Goal: Check status: Check status

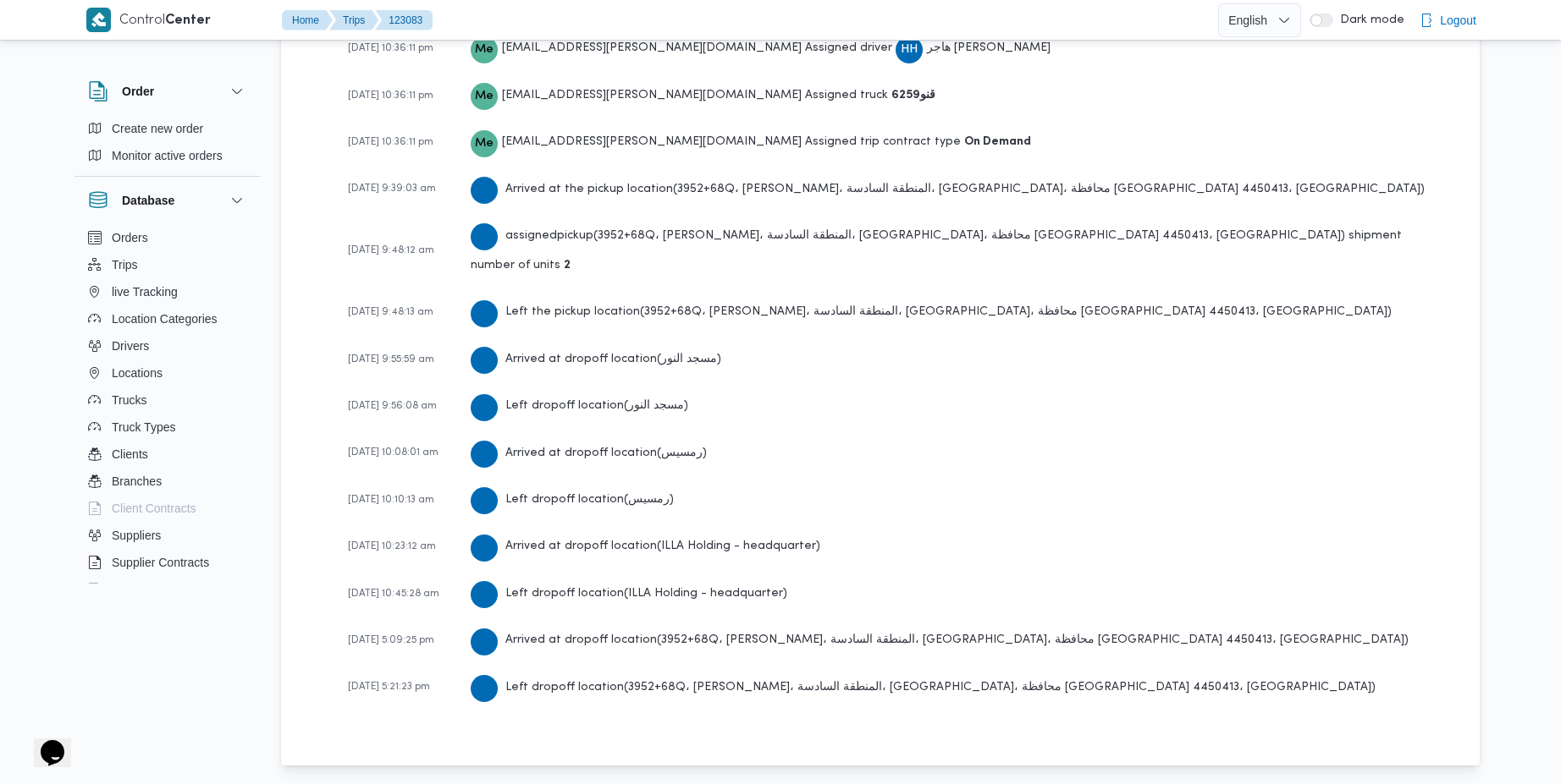
scroll to position [2571, 0]
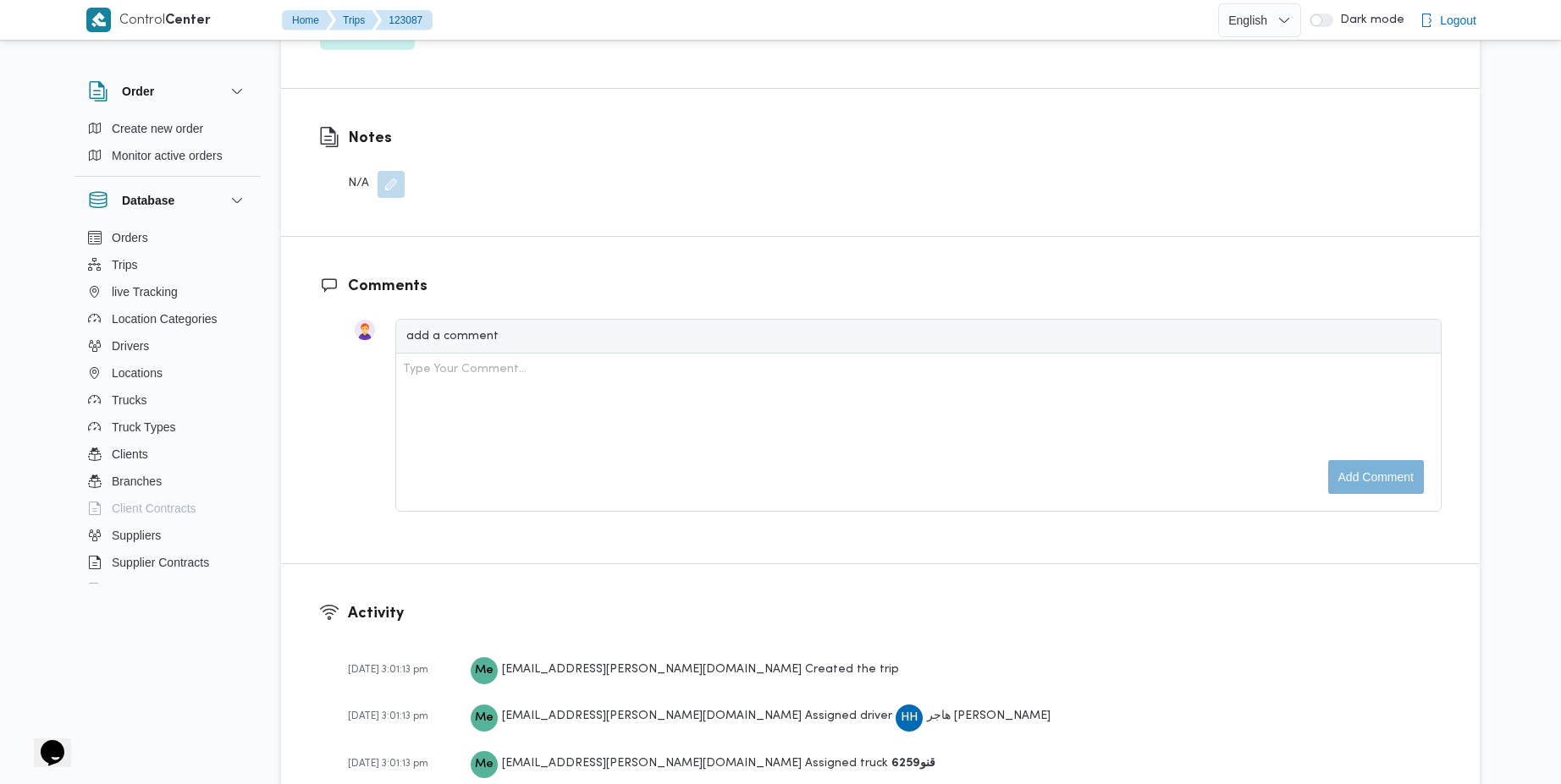
scroll to position [2524, 0]
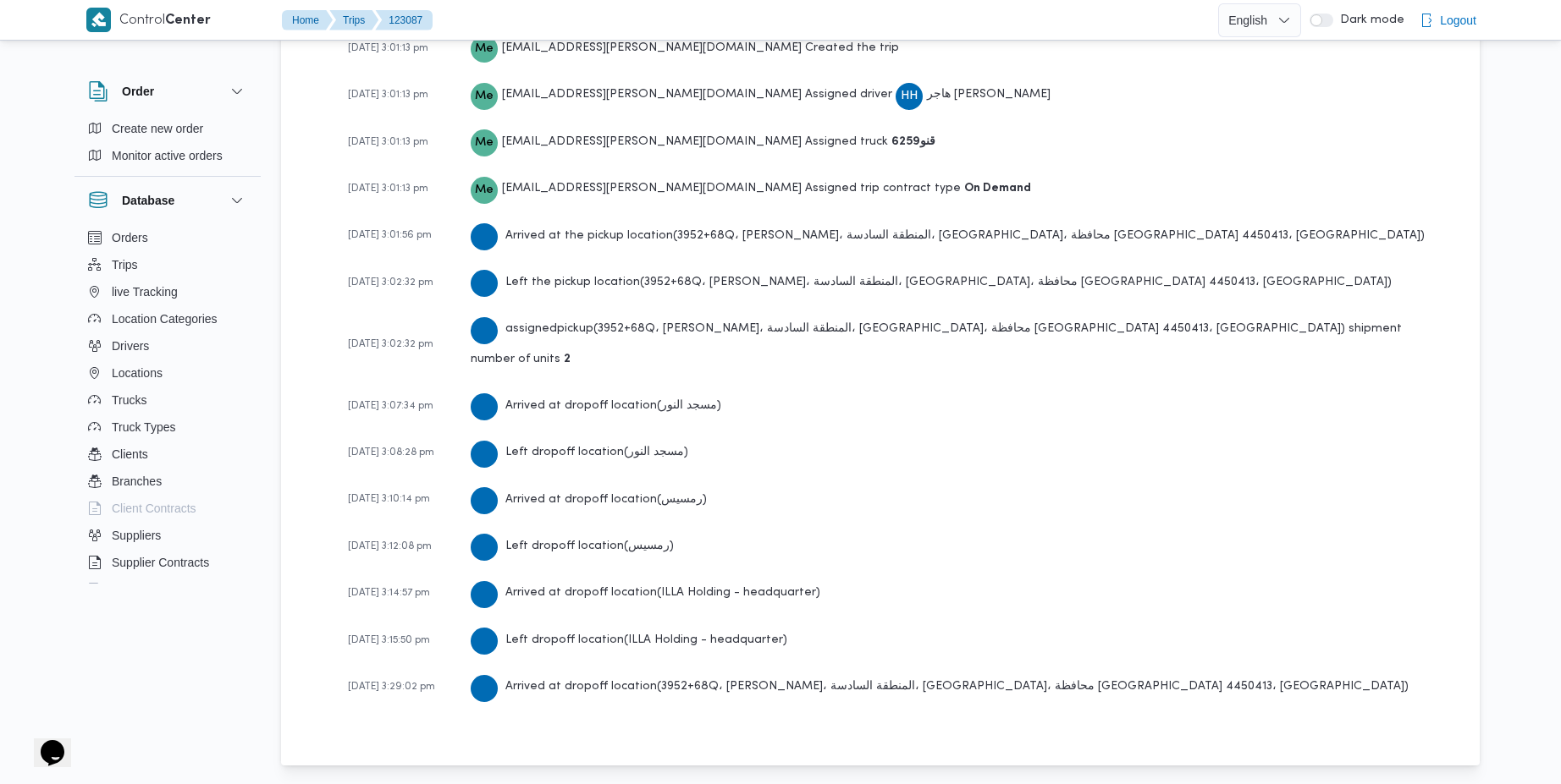
click at [407, 637] on span "01-10-2025 3:15:50 pm" at bounding box center [388, 641] width 82 height 11
click at [406, 685] on span "01-10-2025 3:29:02 pm" at bounding box center [391, 687] width 87 height 11
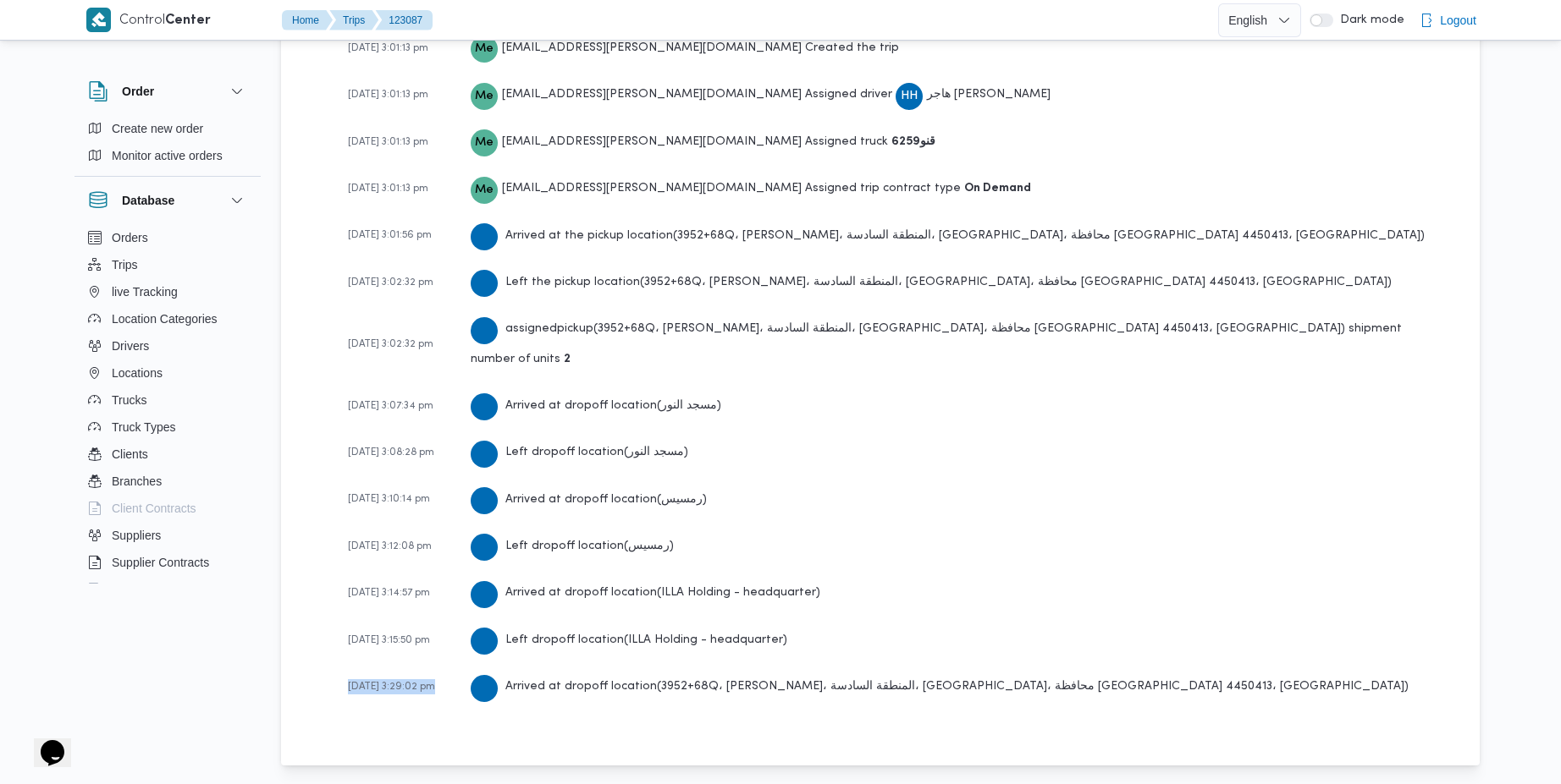
click at [406, 685] on span "01-10-2025 3:29:02 pm" at bounding box center [391, 687] width 87 height 11
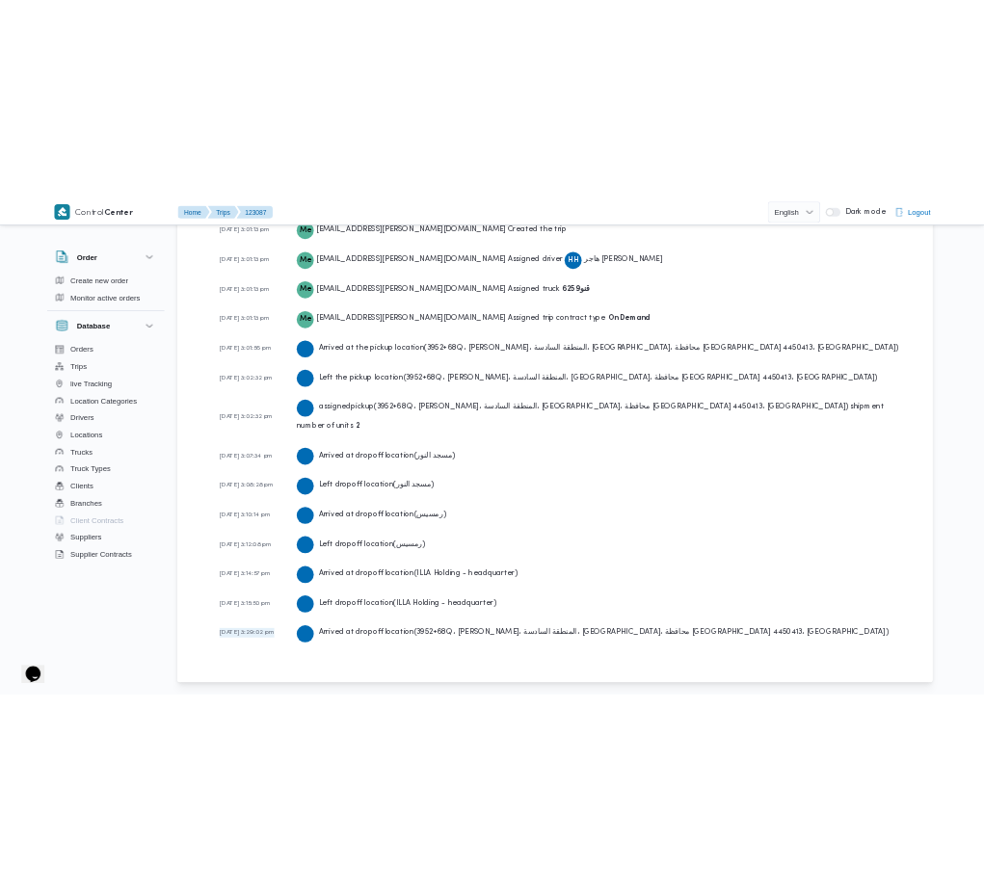
scroll to position [0, 0]
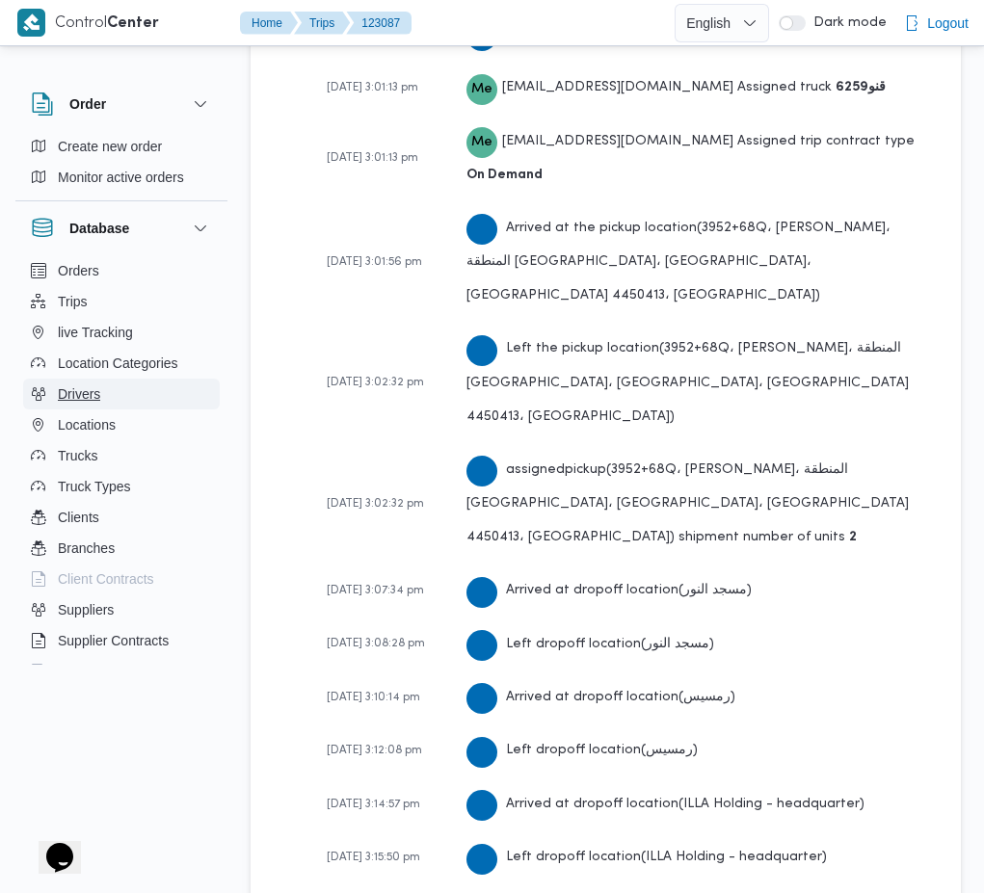
scroll to position [4059, 0]
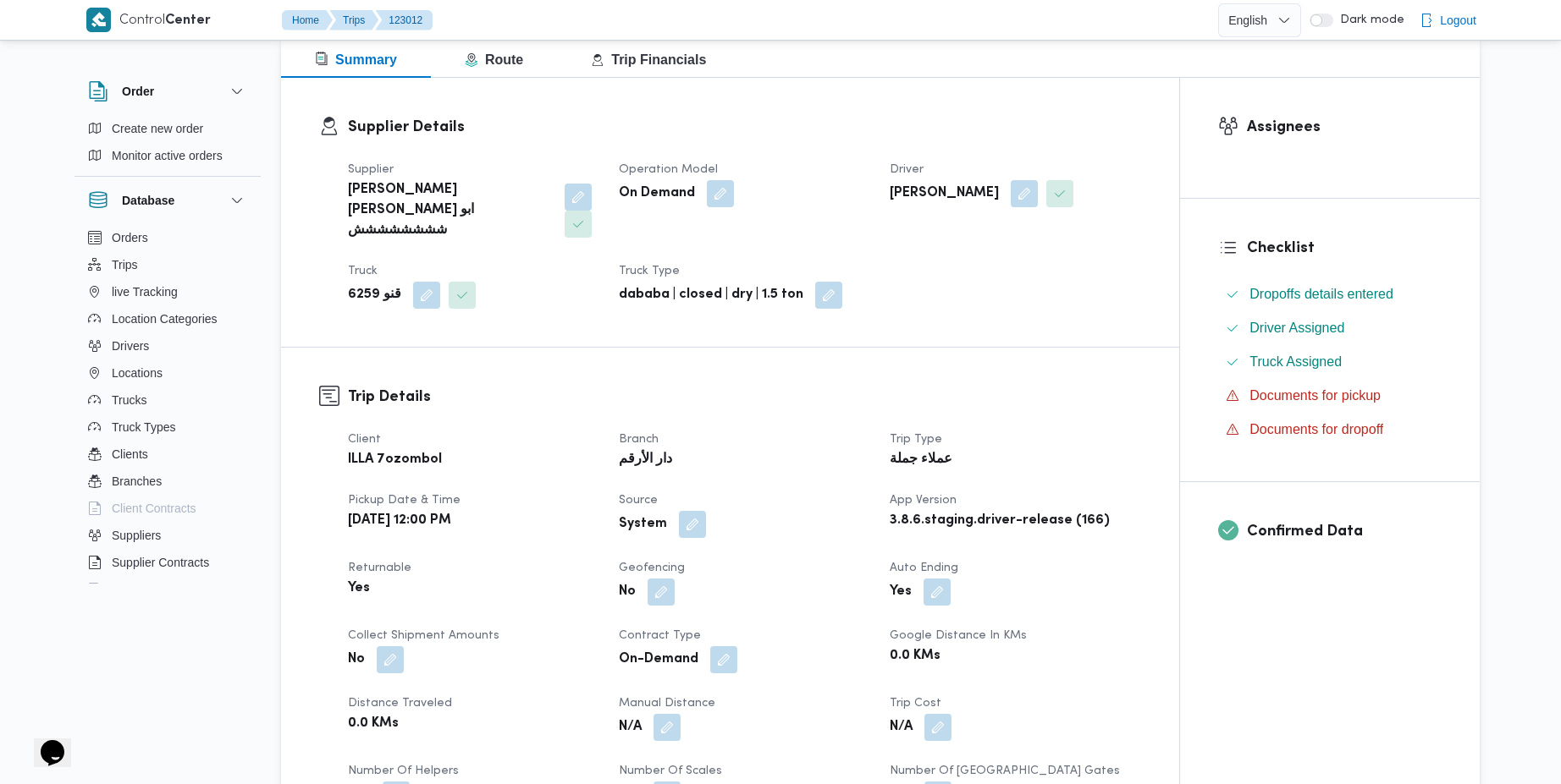
scroll to position [238, 0]
